Goal: Navigation & Orientation: Find specific page/section

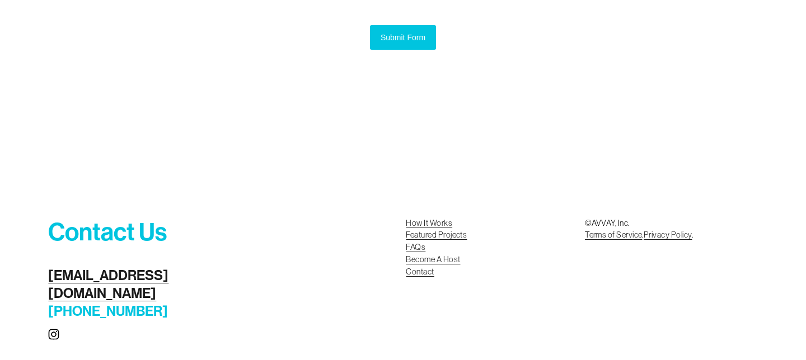
scroll to position [1361, 0]
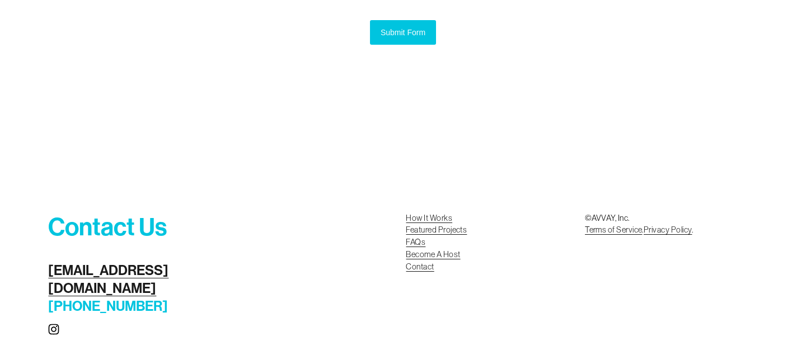
click at [438, 227] on link "Featured Projects" at bounding box center [436, 230] width 61 height 12
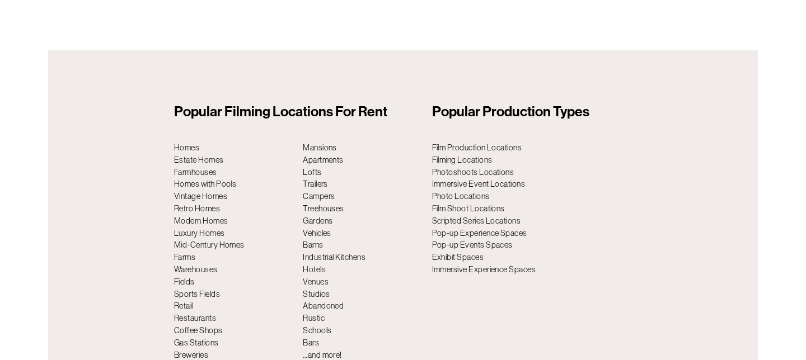
scroll to position [3807, 0]
click at [471, 187] on p "Film Production Locations Filming Locations Photoshoots Locations Immersive Eve…" at bounding box center [532, 209] width 200 height 134
click at [467, 142] on p "Film Production Locations Filming Locations Photoshoots Locations Immersive Eve…" at bounding box center [532, 209] width 200 height 134
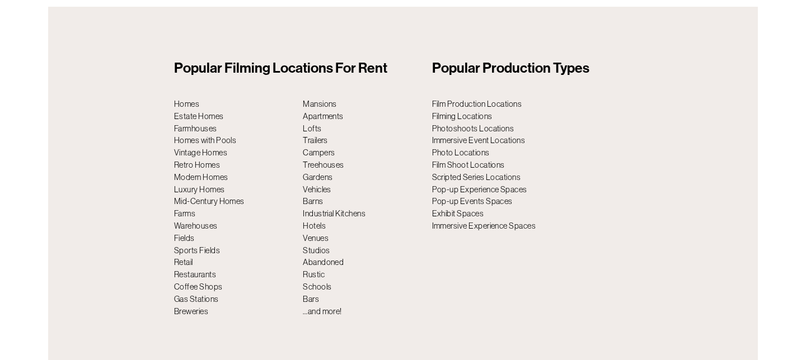
scroll to position [3843, 0]
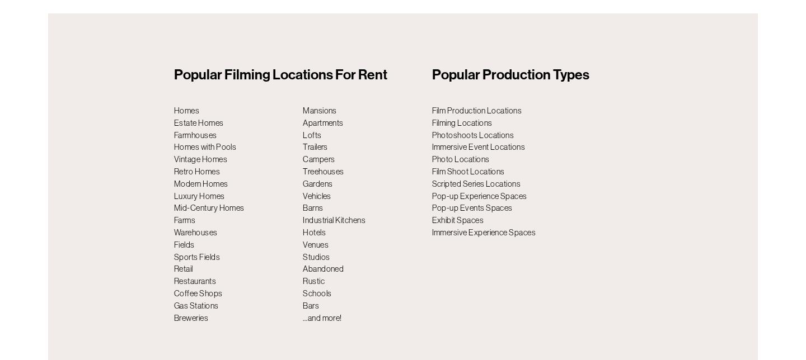
click at [185, 201] on p "Homes Estate Homes Farmhouses Homes with Pools Vintage Homes Retro Homes Modern…" at bounding box center [235, 215] width 123 height 220
drag, startPoint x: 185, startPoint y: 201, endPoint x: 246, endPoint y: 205, distance: 61.1
click at [185, 201] on p "Homes Estate Homes Farmhouses Homes with Pools Vintage Homes Retro Homes Modern…" at bounding box center [235, 215] width 123 height 220
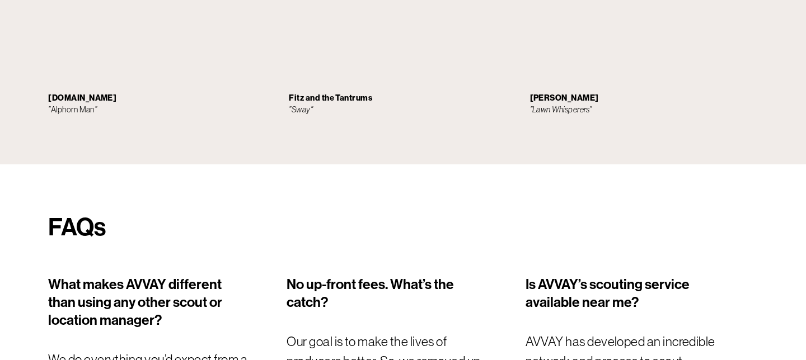
scroll to position [3064, 0]
